Goal: Check status: Check status

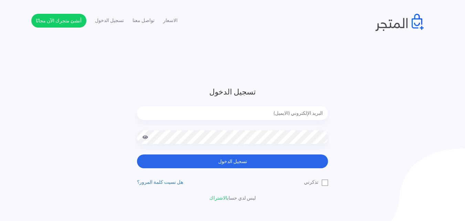
type input "[EMAIL_ADDRESS][DOMAIN_NAME]"
click at [137, 154] on button "تسجيل الدخول" at bounding box center [232, 161] width 191 height 14
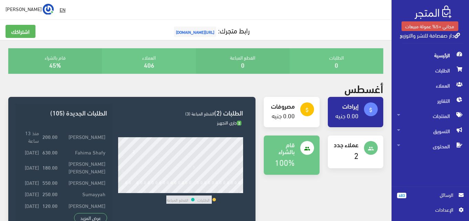
click at [432, 193] on span "الرسائل" at bounding box center [432, 195] width 41 height 8
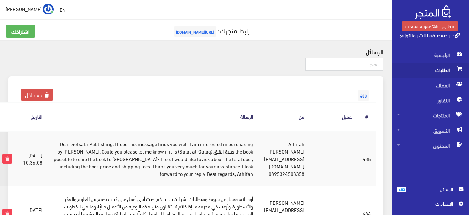
click at [451, 64] on span "الطلبات" at bounding box center [430, 70] width 66 height 15
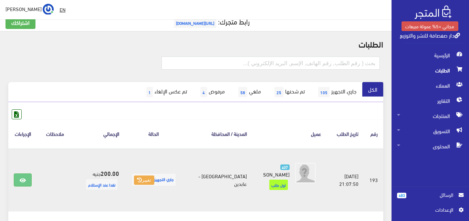
scroll to position [14, 0]
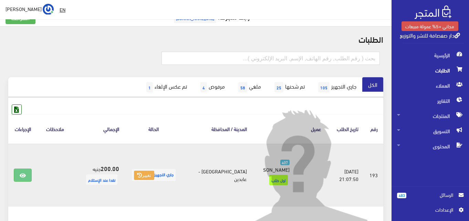
click at [297, 173] on img at bounding box center [305, 168] width 124 height 124
click at [348, 173] on img at bounding box center [305, 168] width 124 height 124
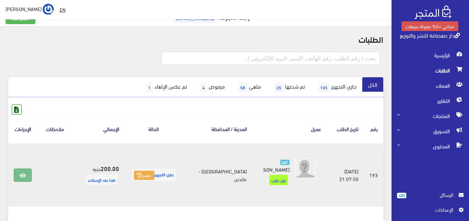
click at [15, 172] on link at bounding box center [23, 174] width 18 height 13
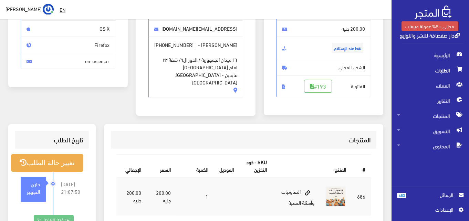
scroll to position [80, 0]
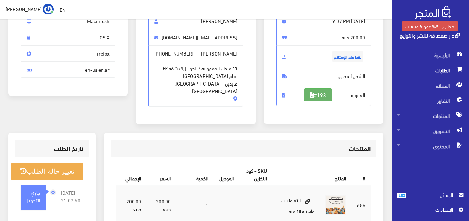
click at [318, 92] on link "#193" at bounding box center [318, 94] width 28 height 13
